Goal: Transaction & Acquisition: Subscribe to service/newsletter

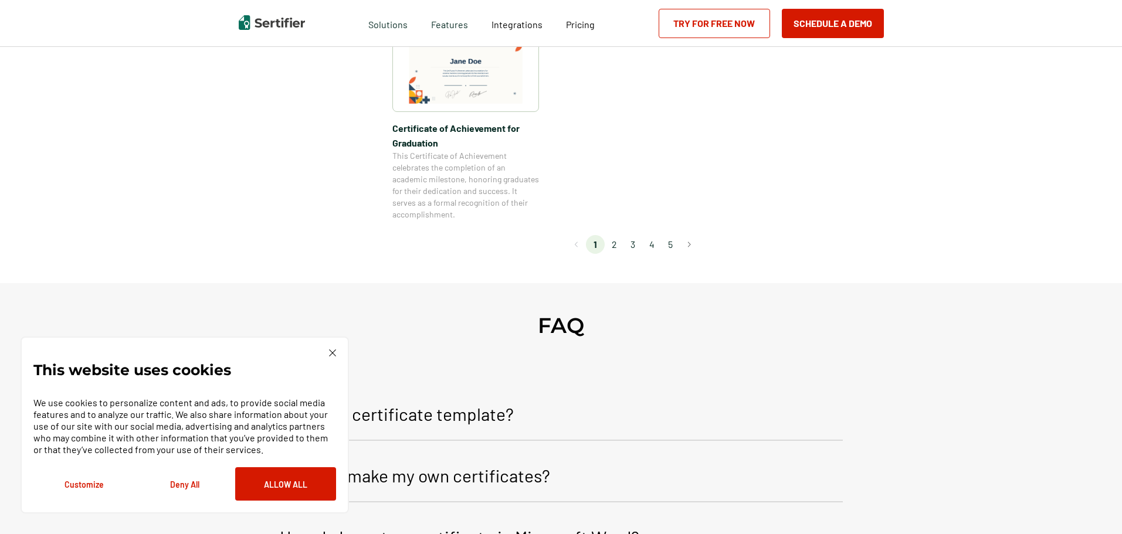
scroll to position [1114, 0]
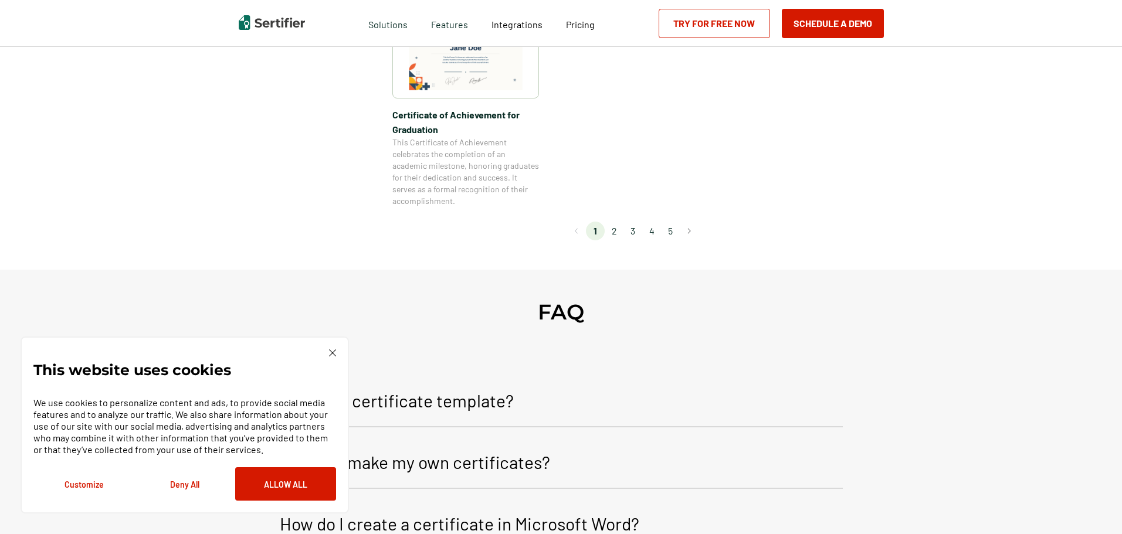
click at [613, 228] on li "2" at bounding box center [613, 231] width 19 height 19
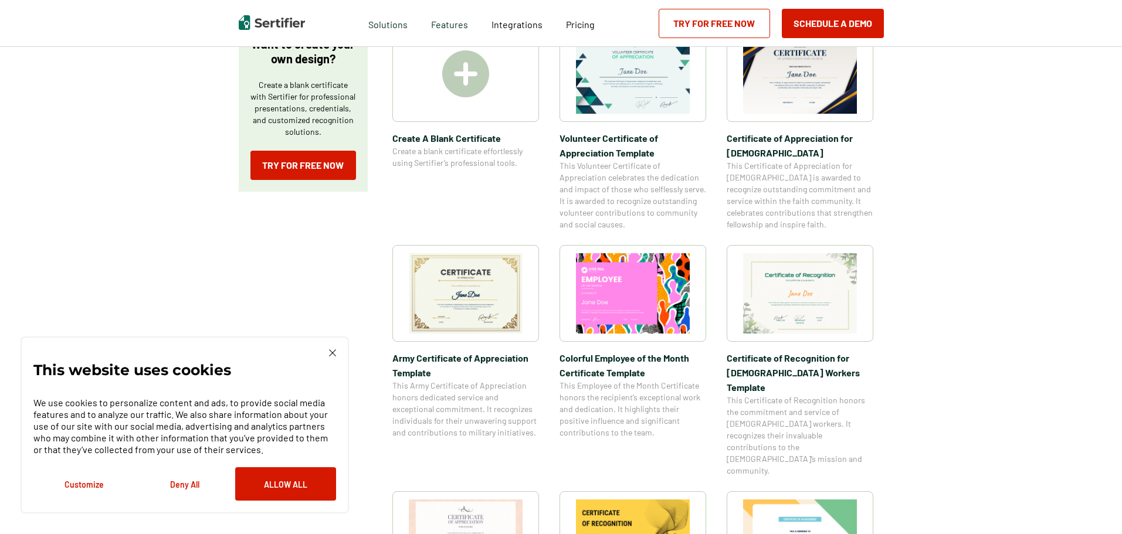
scroll to position [0, 0]
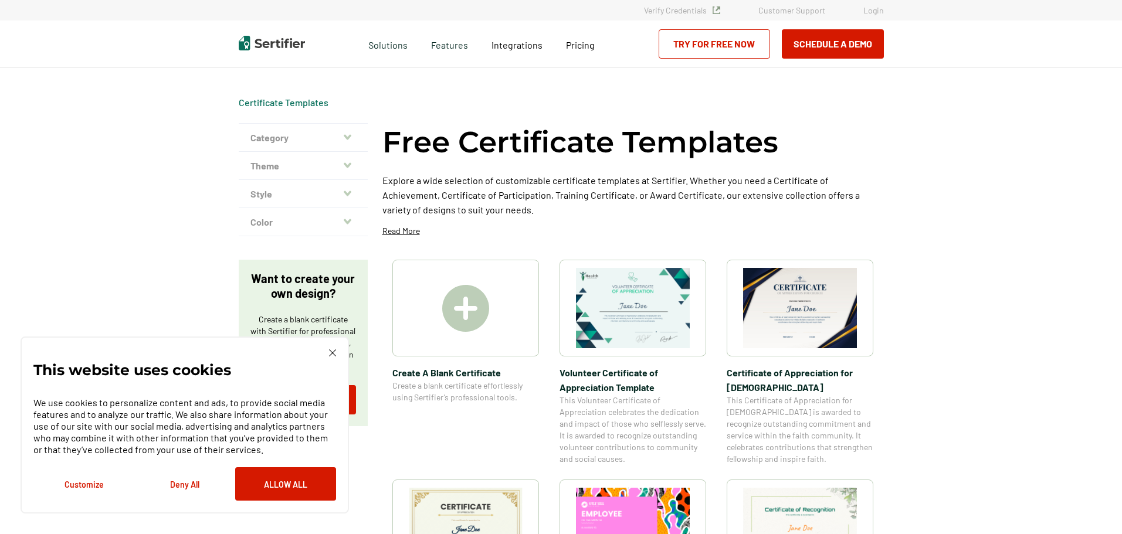
click at [691, 46] on link "Try for Free Now" at bounding box center [713, 43] width 111 height 29
